Goal: Find specific page/section: Find specific page/section

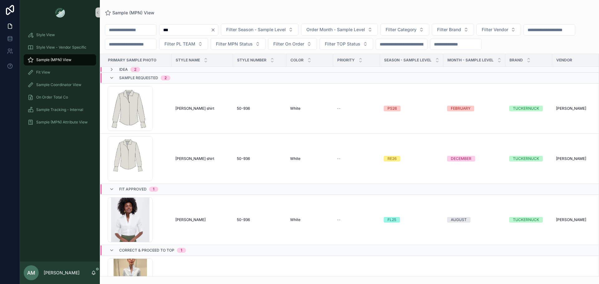
click at [216, 29] on icon "Clear" at bounding box center [213, 29] width 5 height 5
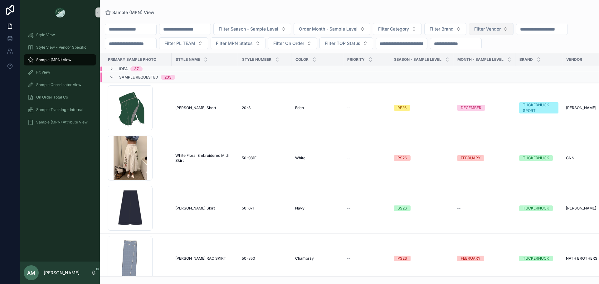
click at [501, 32] on span "Filter Vendor" at bounding box center [487, 29] width 27 height 6
type input "*****"
click at [529, 51] on div "PRIME TEXTILES" at bounding box center [522, 54] width 75 height 10
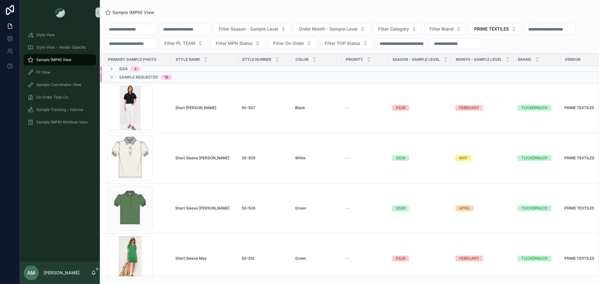
click at [142, 80] on span "Sample Requested" at bounding box center [138, 77] width 39 height 5
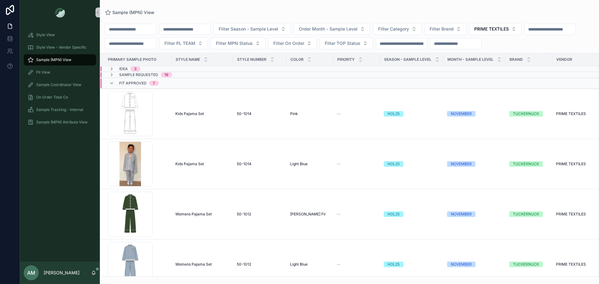
click at [143, 86] on span "Fit Approved" at bounding box center [132, 83] width 27 height 5
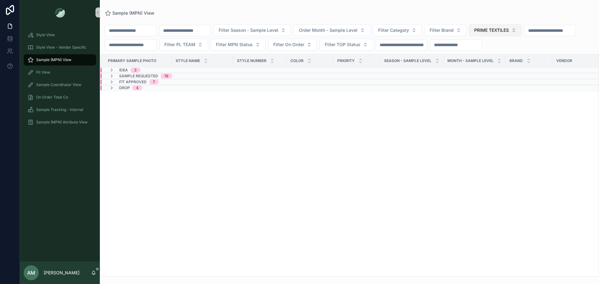
click at [509, 29] on span "PRIME TEXTILES" at bounding box center [491, 30] width 35 height 6
click at [526, 56] on div "None" at bounding box center [527, 56] width 75 height 10
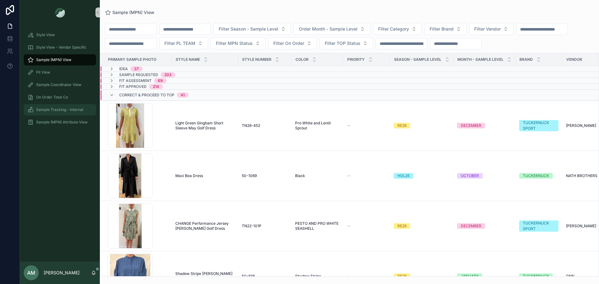
click at [54, 112] on span "Sample Tracking - Internal" at bounding box center [59, 109] width 47 height 5
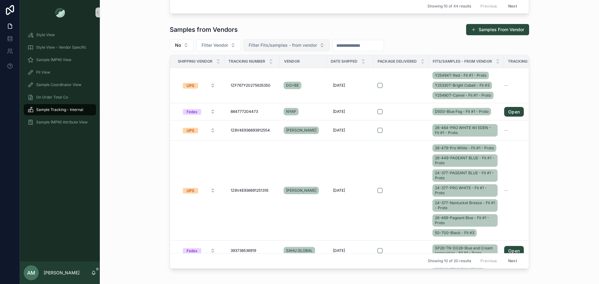
click at [272, 45] on span "Filter Fits/samples - from vendor" at bounding box center [283, 45] width 68 height 6
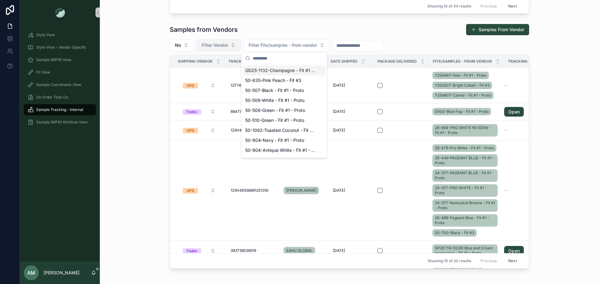
click at [223, 41] on button "Filter Vendor" at bounding box center [218, 45] width 45 height 12
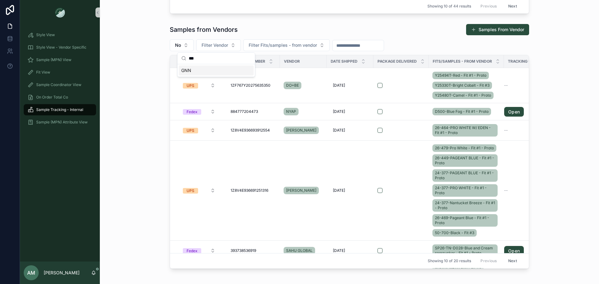
type input "***"
click at [213, 74] on div "GNN" at bounding box center [216, 71] width 75 height 10
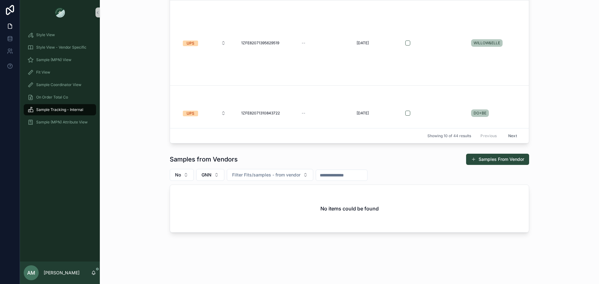
scroll to position [110, 0]
